Goal: Download file/media

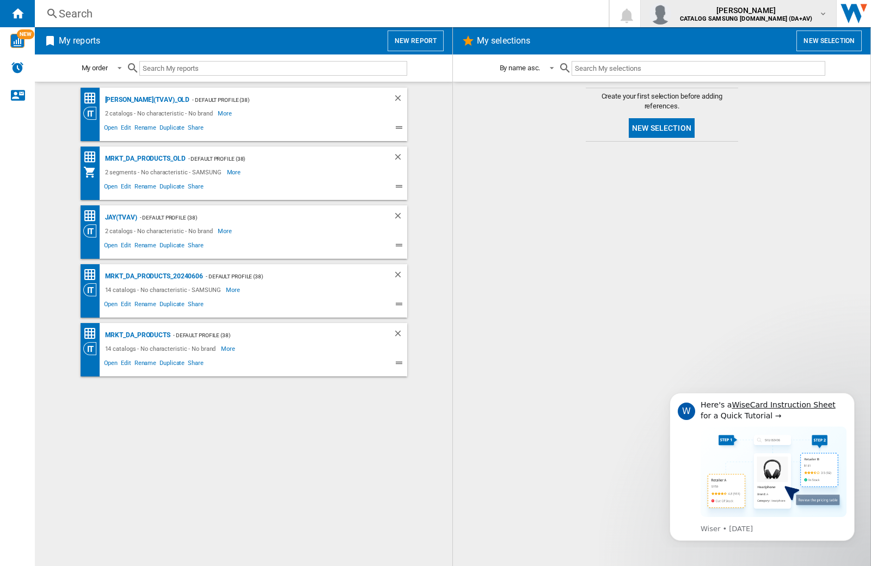
click at [671, 14] on img "button" at bounding box center [661, 14] width 22 height 22
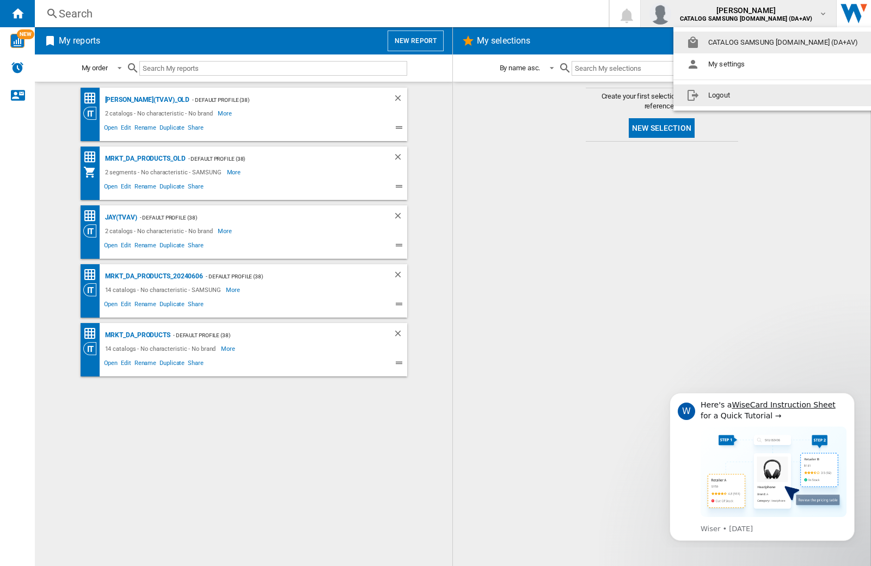
click at [757, 95] on button "Logout" at bounding box center [774, 95] width 202 height 22
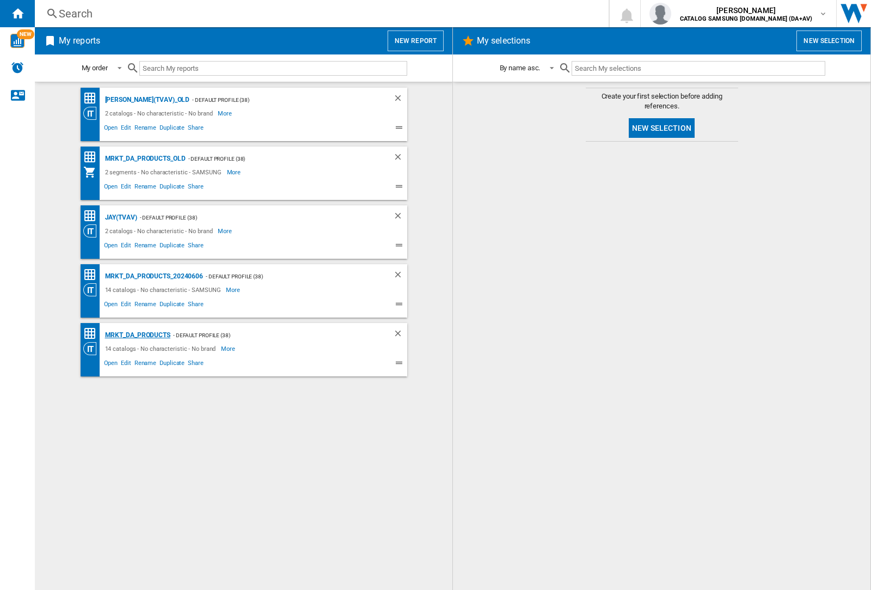
click at [137, 335] on div "MRKT_DA_PRODUCTS" at bounding box center [136, 335] width 68 height 14
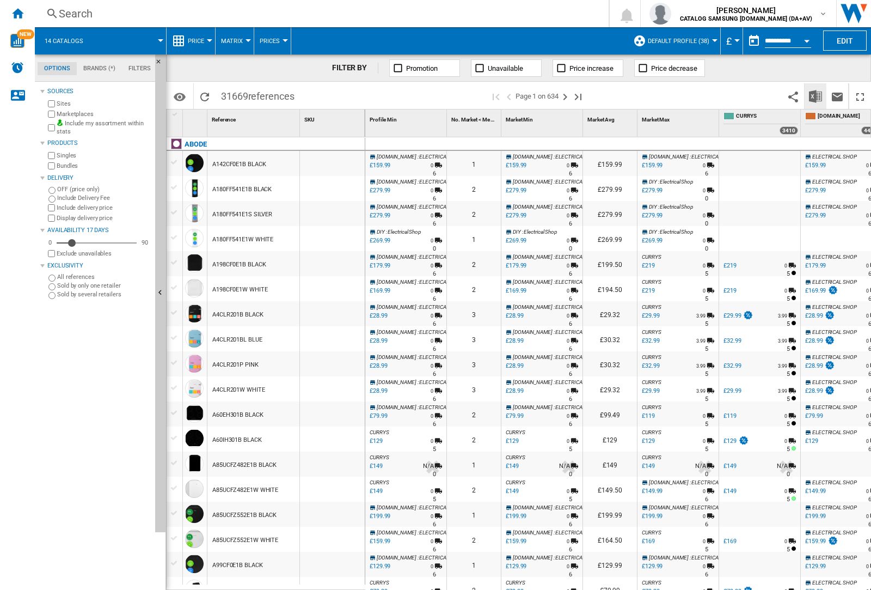
click at [815, 95] on img "Download in Excel" at bounding box center [815, 96] width 13 height 13
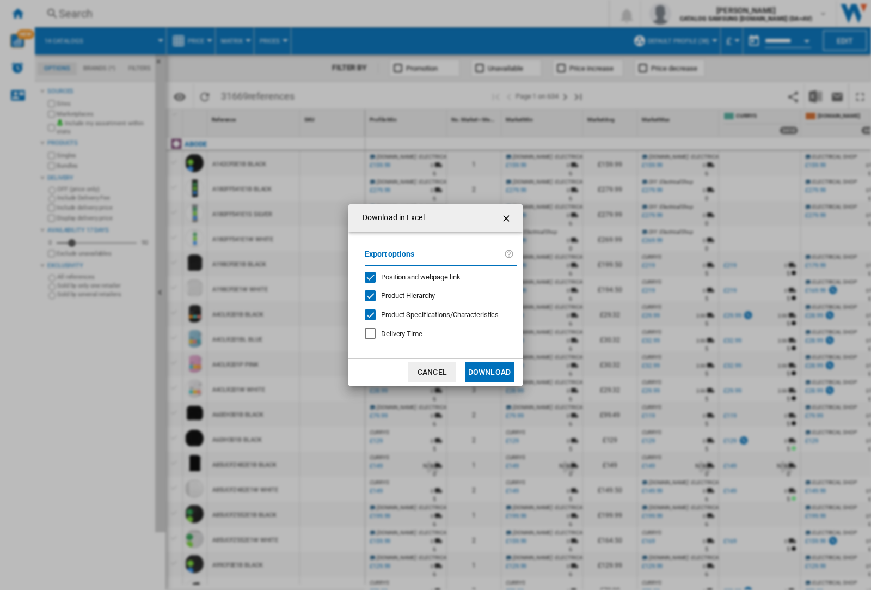
click at [414, 277] on span "Position and webpage link" at bounding box center [420, 277] width 79 height 8
click at [489, 372] on button "Download" at bounding box center [489, 372] width 49 height 20
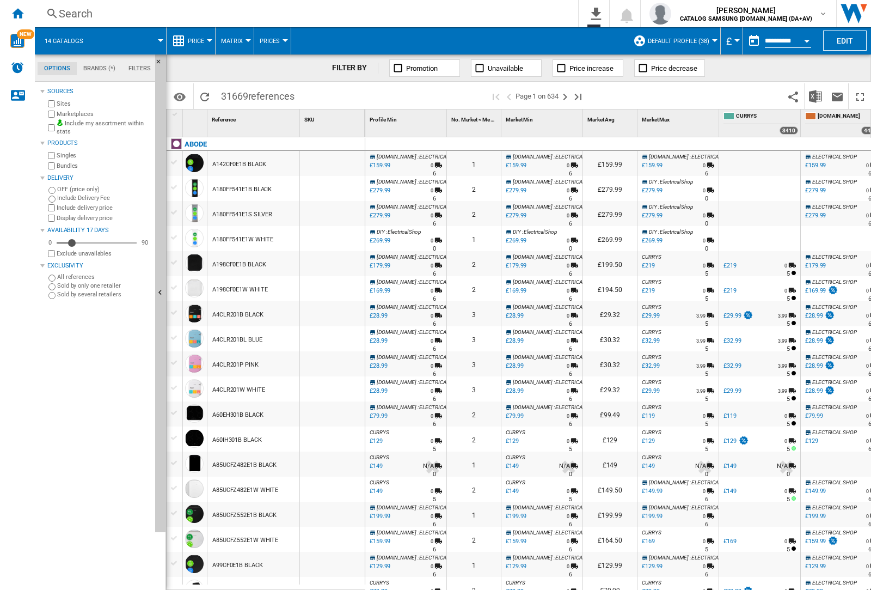
click at [339, 186] on div at bounding box center [332, 188] width 65 height 25
